Goal: Information Seeking & Learning: Find specific page/section

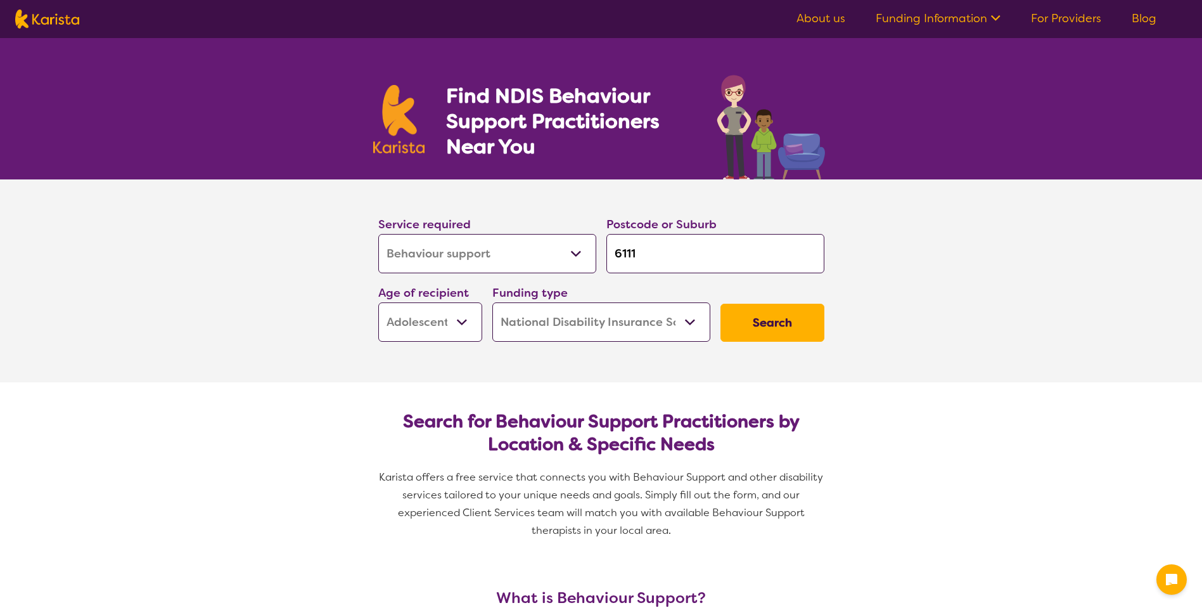
select select "Behaviour support"
select select "AS"
select select "NDIS"
select select "Behaviour support"
select select "AS"
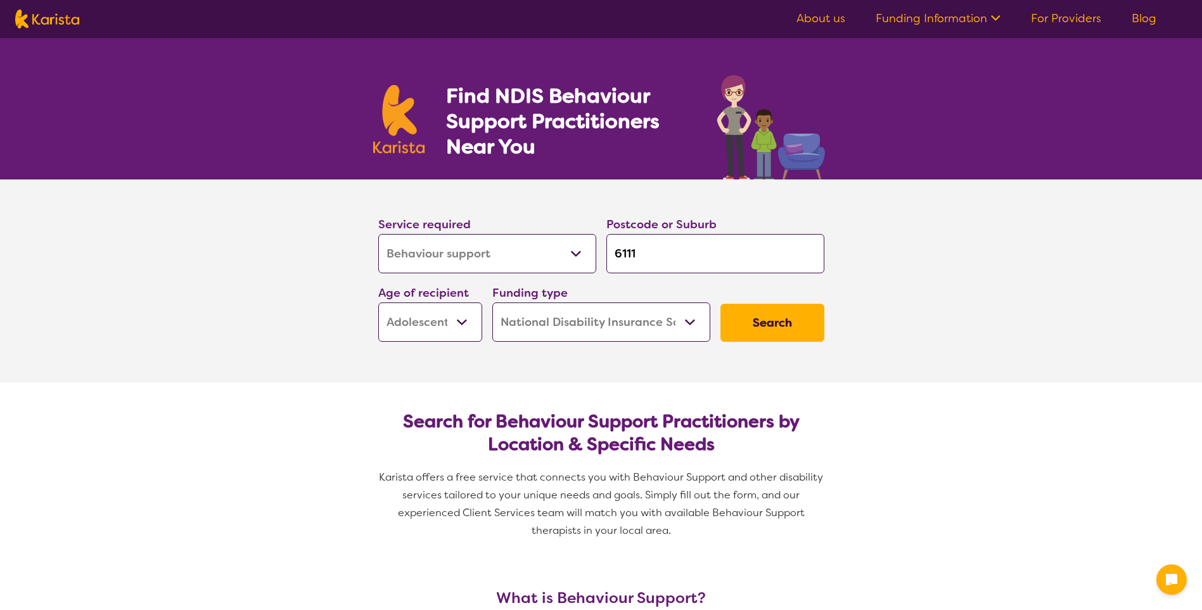
select select "NDIS"
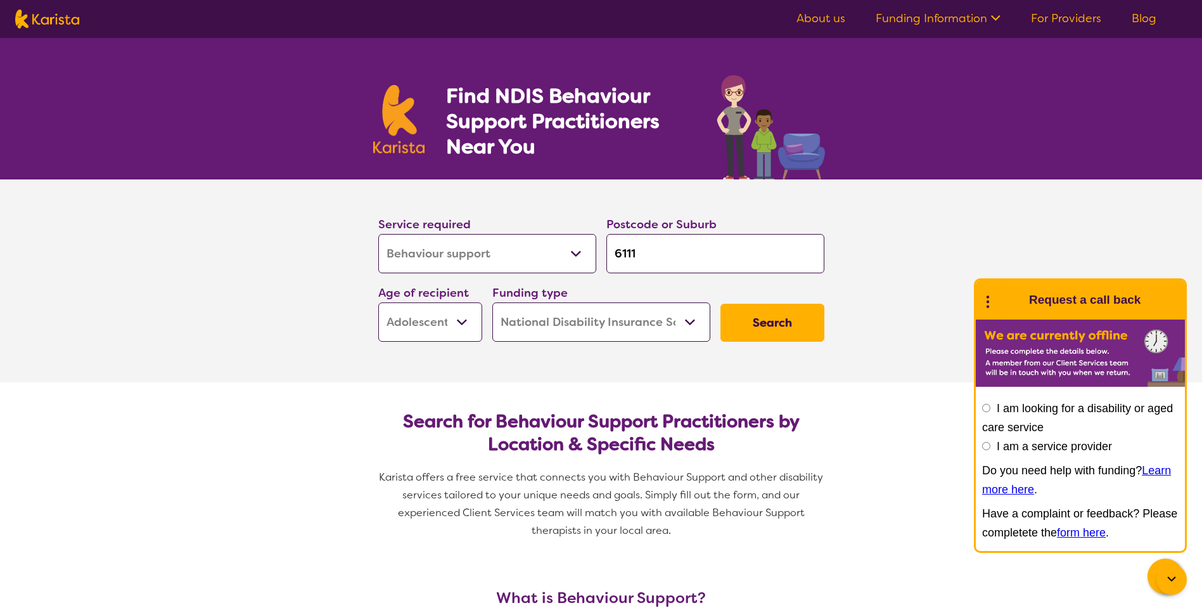
click at [677, 255] on input "6111" at bounding box center [716, 253] width 218 height 39
type input "611"
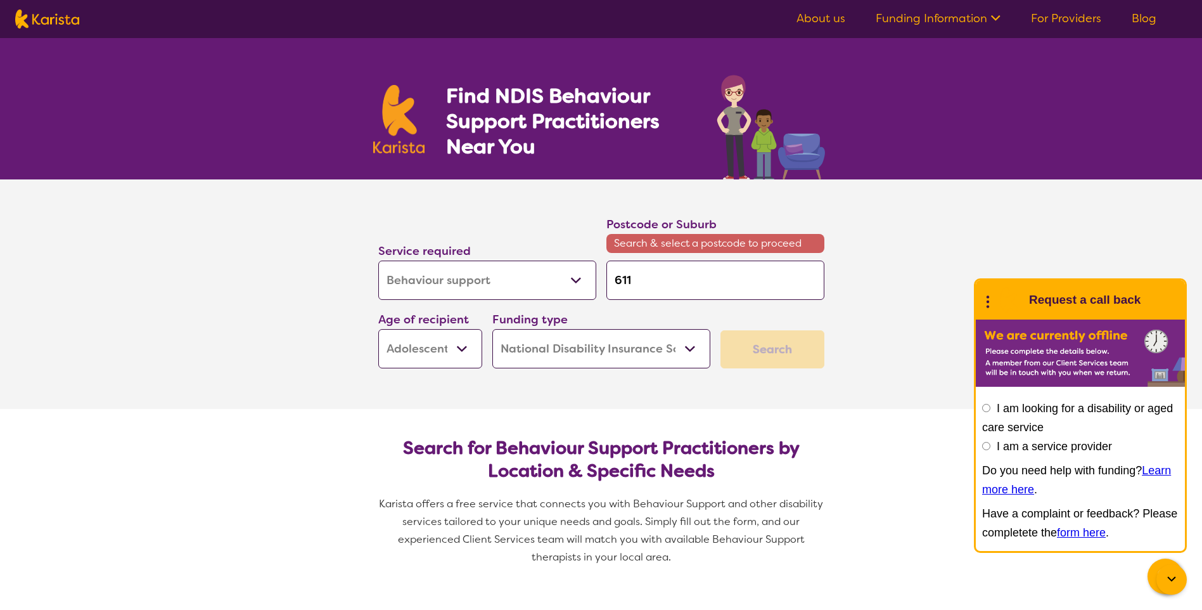
type input "61"
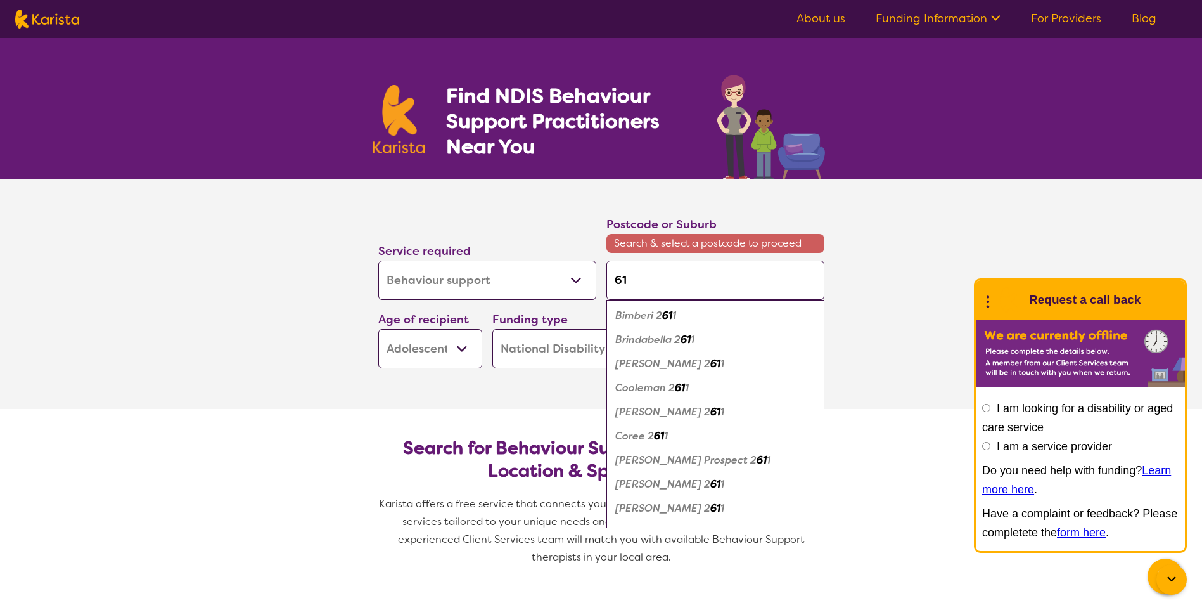
type input "610"
type input "6107"
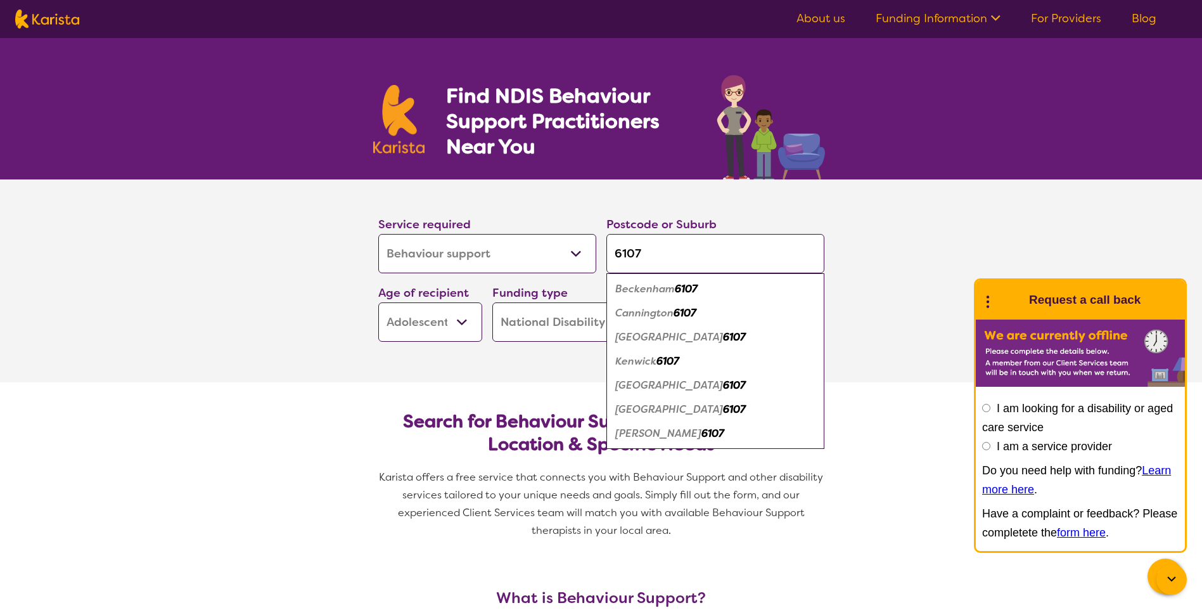
click button "Search" at bounding box center [773, 323] width 104 height 38
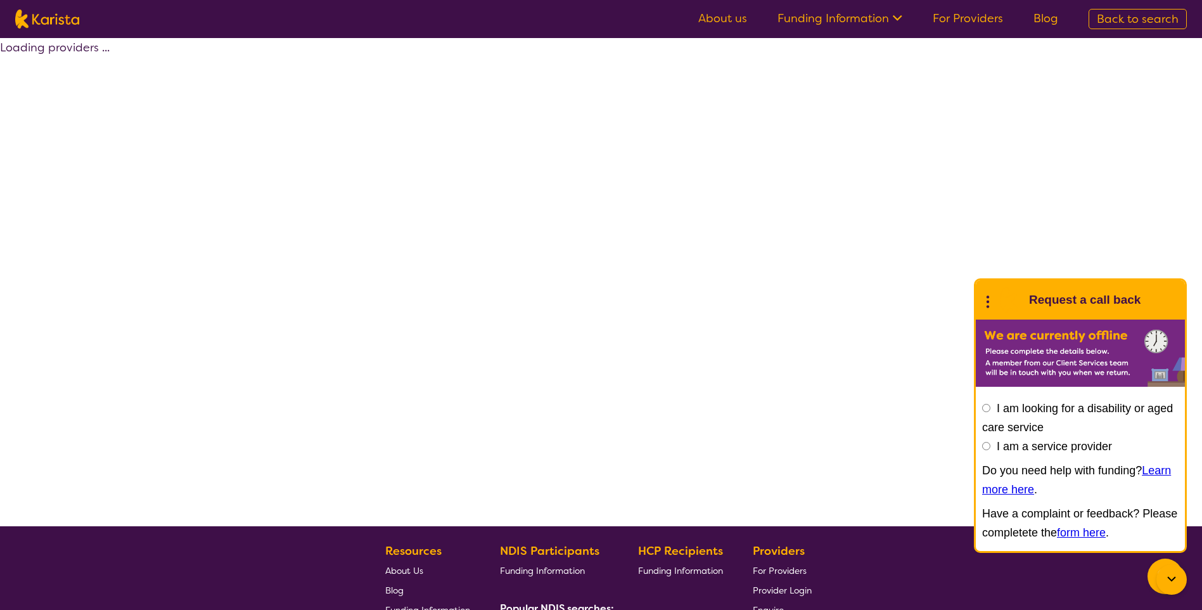
select select "by_score"
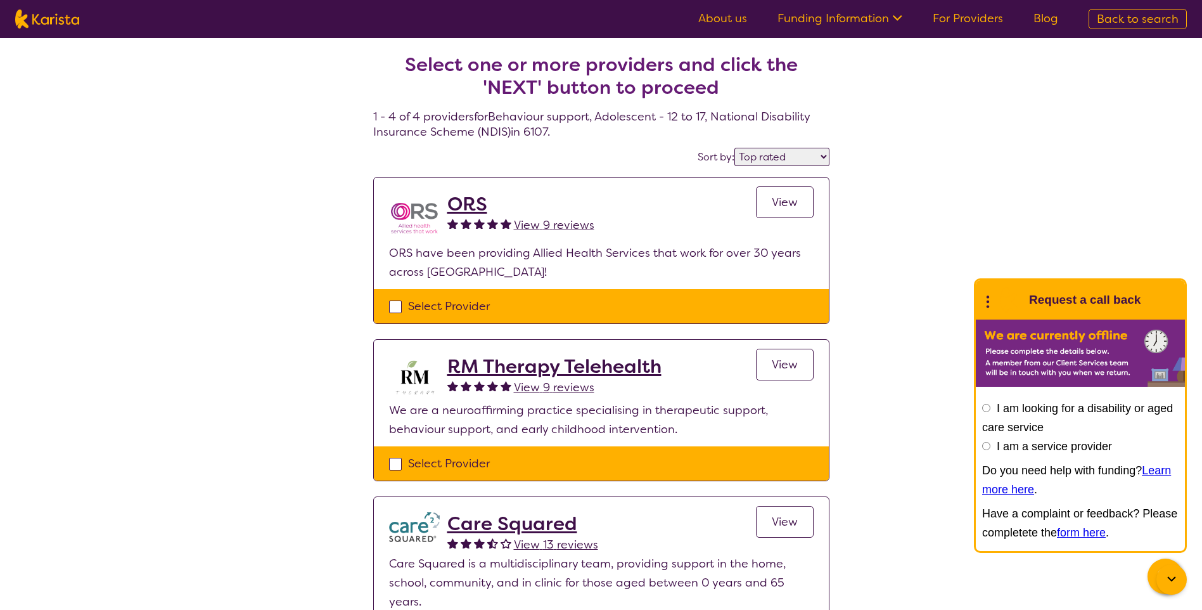
select select "Behaviour support"
select select "AS"
select select "NDIS"
select select "Behaviour support"
select select "AS"
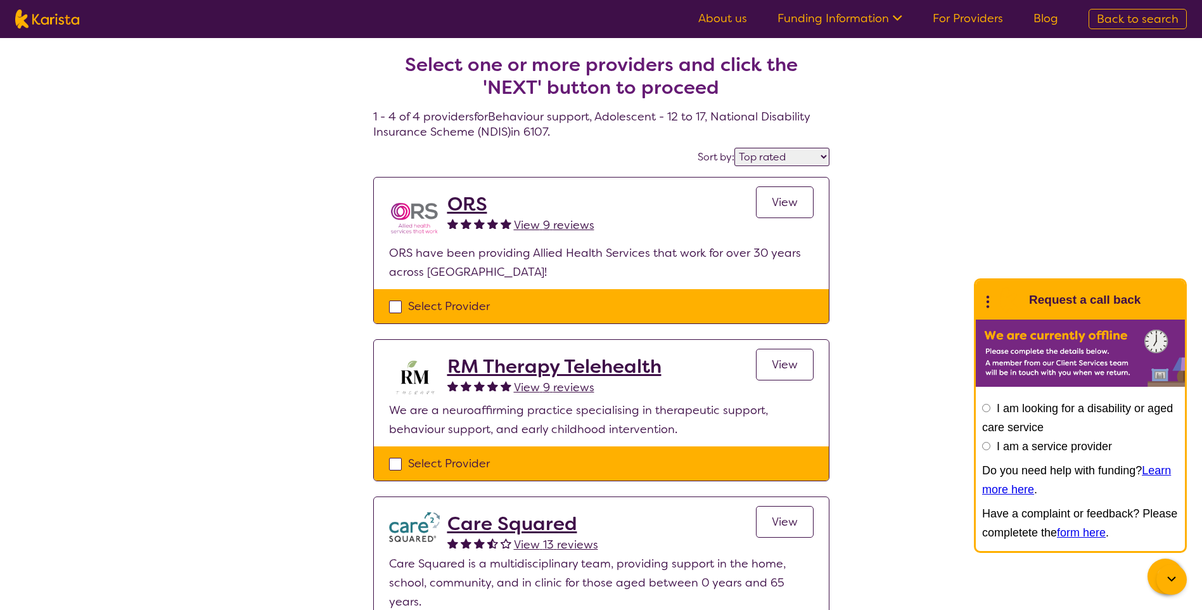
select select "NDIS"
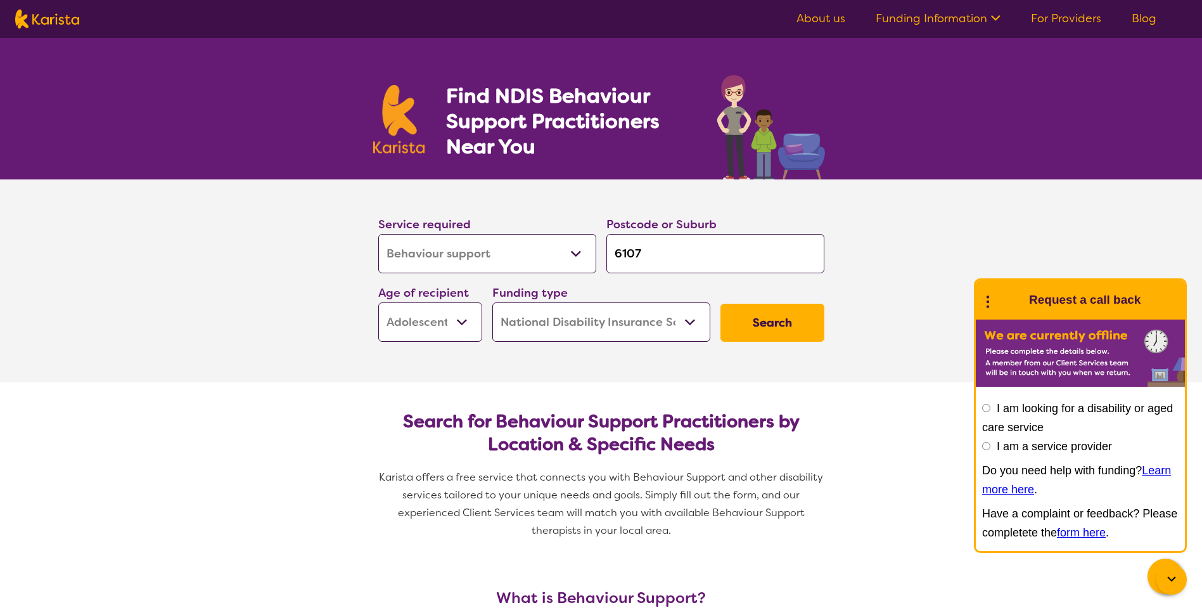
click at [447, 326] on select "Early Childhood - 0 to 9 Child - 10 to 11 Adolescent - 12 to 17 Adult - 18 to 6…" at bounding box center [430, 321] width 104 height 39
click at [378, 302] on select "Early Childhood - 0 to 9 Child - 10 to 11 Adolescent - 12 to 17 Adult - 18 to 6…" at bounding box center [430, 321] width 104 height 39
click at [517, 251] on select "Allied Health Assistant Assessment ([MEDICAL_DATA] or [MEDICAL_DATA]) Behaviour…" at bounding box center [487, 253] width 218 height 39
click at [226, 234] on section "Service required Allied Health Assistant Assessment ([MEDICAL_DATA] or [MEDICAL…" at bounding box center [601, 280] width 1202 height 203
click at [766, 328] on button "Search" at bounding box center [773, 323] width 104 height 38
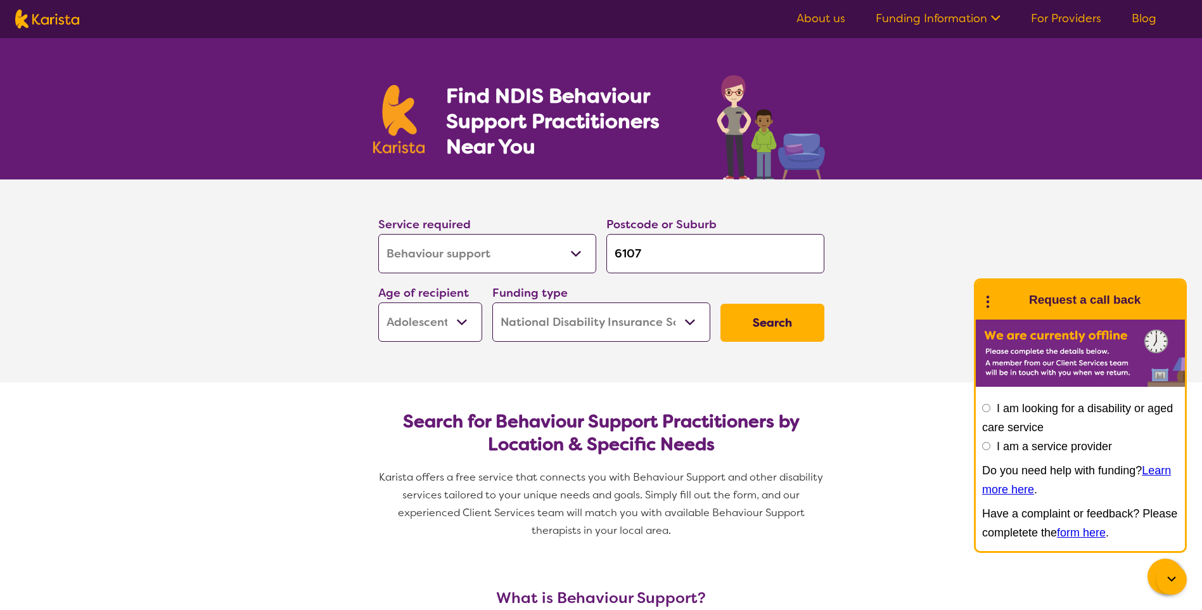
select select "by_score"
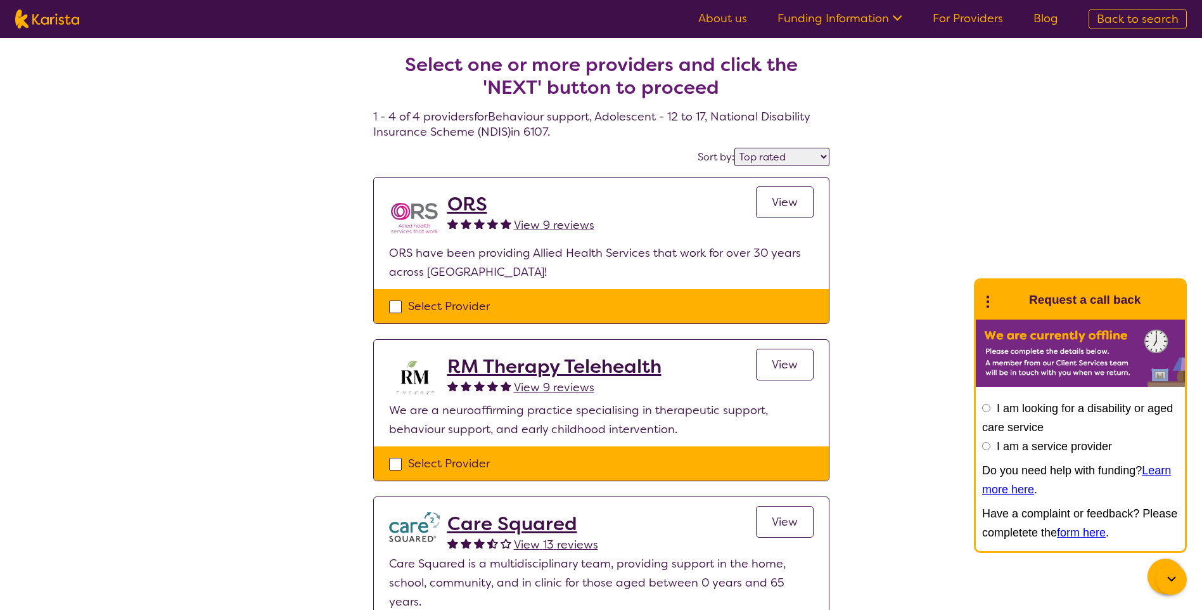
click at [799, 198] on link "View" at bounding box center [785, 202] width 58 height 32
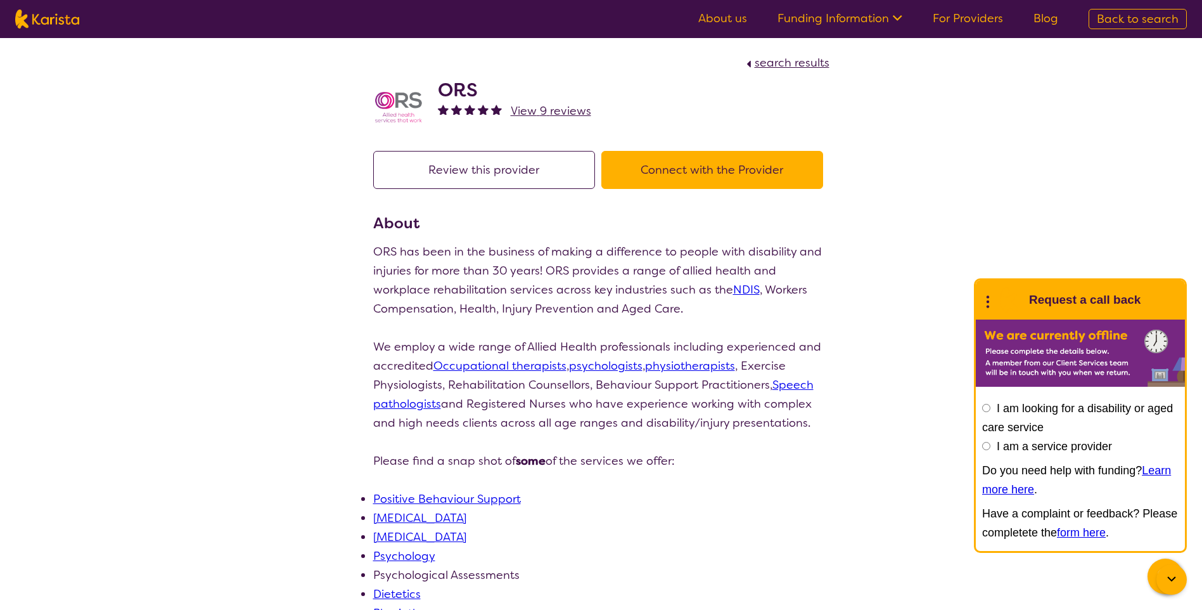
select select "by_score"
